Goal: Information Seeking & Learning: Learn about a topic

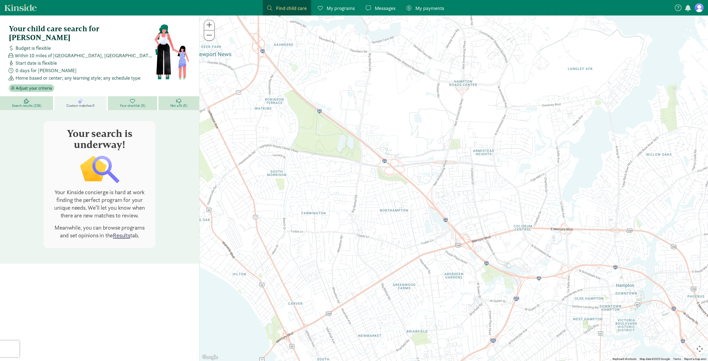
click at [344, 8] on span "My programs" at bounding box center [341, 7] width 28 height 7
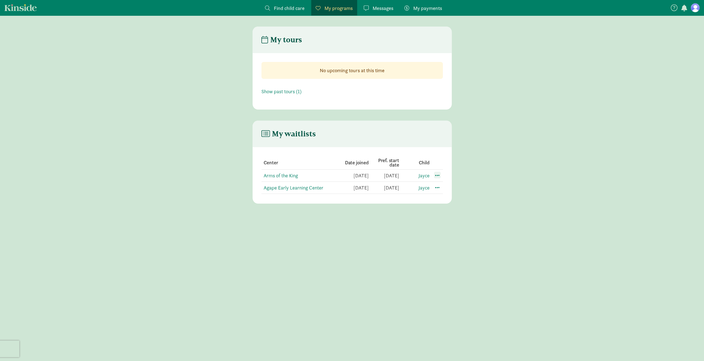
click at [439, 176] on span at bounding box center [437, 175] width 7 height 7
click at [395, 211] on div "My tours No upcoming tours at this time Show past tours (1) My waitlists Center…" at bounding box center [352, 200] width 704 height 346
click at [391, 202] on section "Center Date joined Pref. start date Child Arms of the King [DATE] [DATE] Jayce …" at bounding box center [352, 175] width 199 height 56
click at [335, 186] on td "Agape Early Learning Center" at bounding box center [299, 188] width 77 height 12
click at [436, 177] on span at bounding box center [437, 175] width 7 height 7
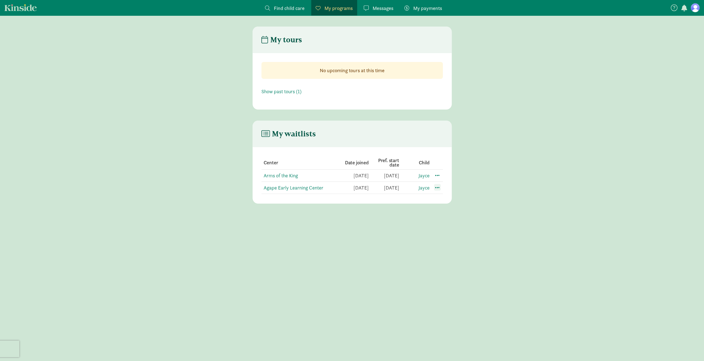
click at [440, 188] on span at bounding box center [437, 187] width 7 height 7
click at [368, 232] on div "My tours No upcoming tours at this time Show past tours (1) My waitlists Center…" at bounding box center [352, 200] width 704 height 346
click at [294, 9] on span "Find child care" at bounding box center [289, 7] width 31 height 7
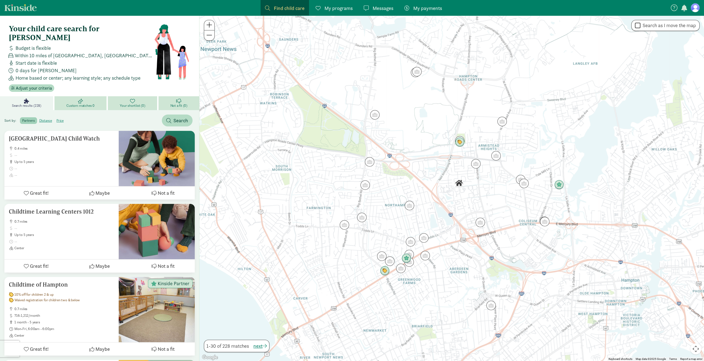
click at [691, 9] on figure at bounding box center [695, 7] width 9 height 9
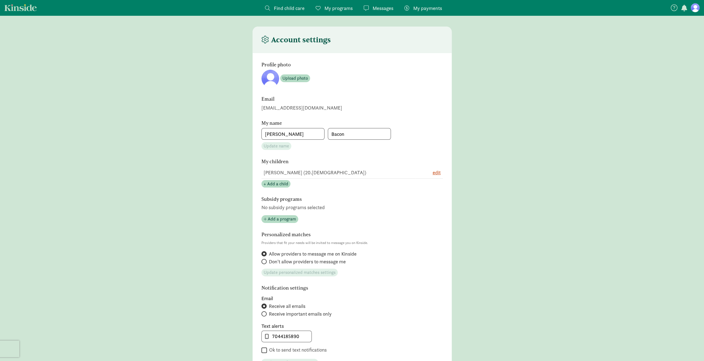
click at [17, 6] on link "Kinside" at bounding box center [20, 7] width 32 height 7
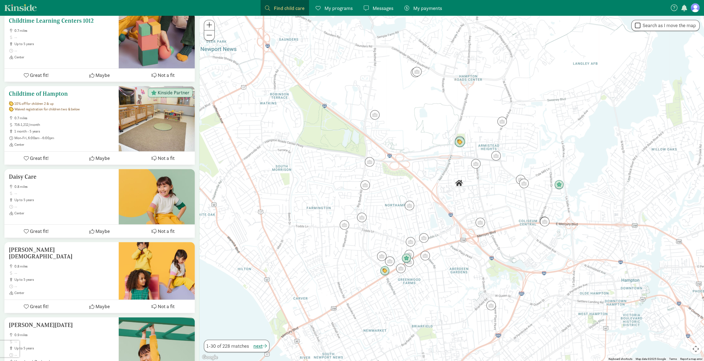
scroll to position [194, 0]
